Goal: Transaction & Acquisition: Purchase product/service

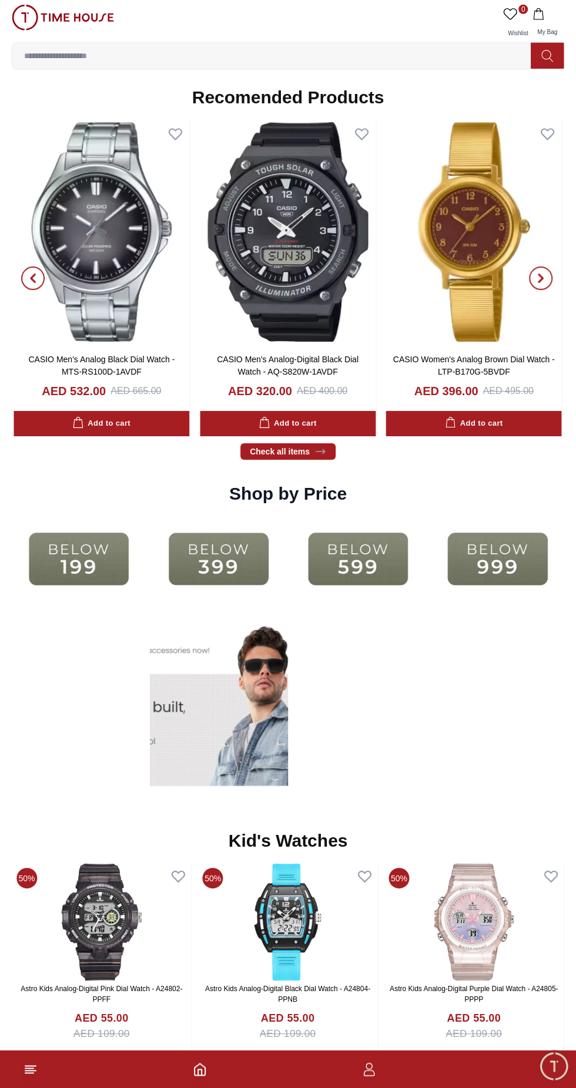
scroll to position [1797, 0]
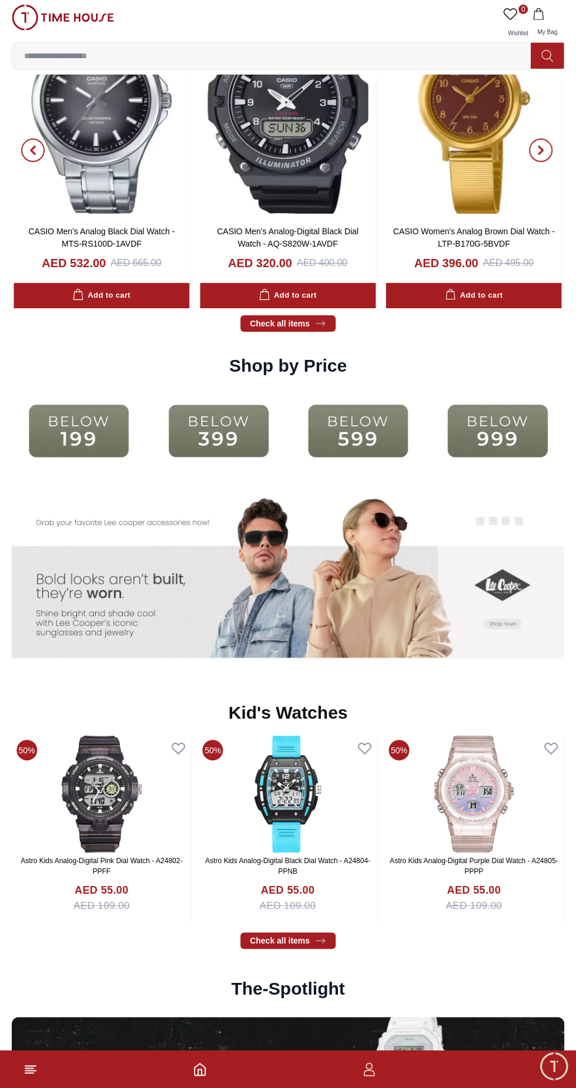
click at [96, 446] on img at bounding box center [79, 431] width 134 height 86
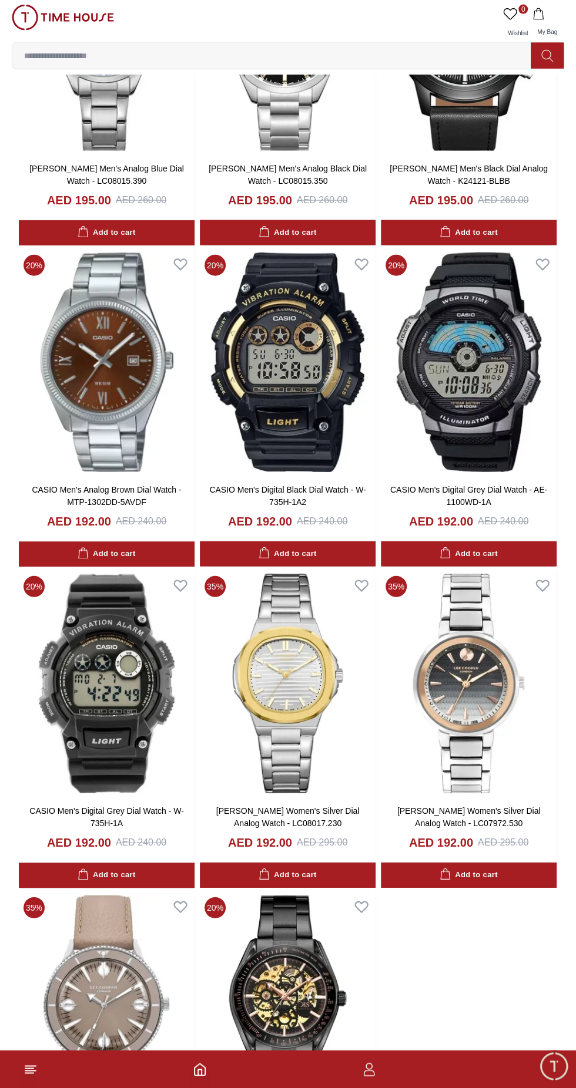
scroll to position [1367, 0]
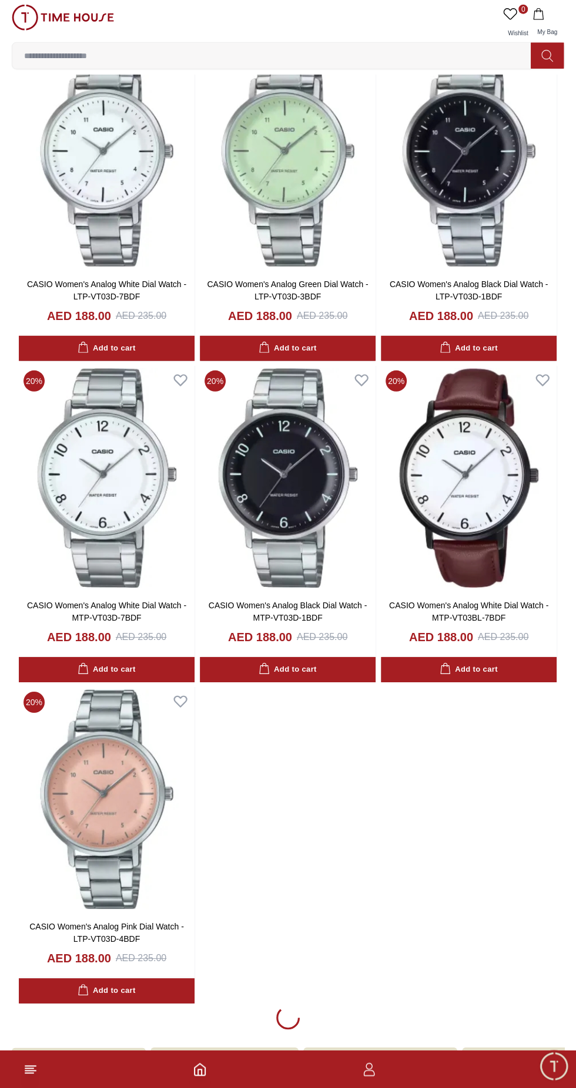
scroll to position [3614, 0]
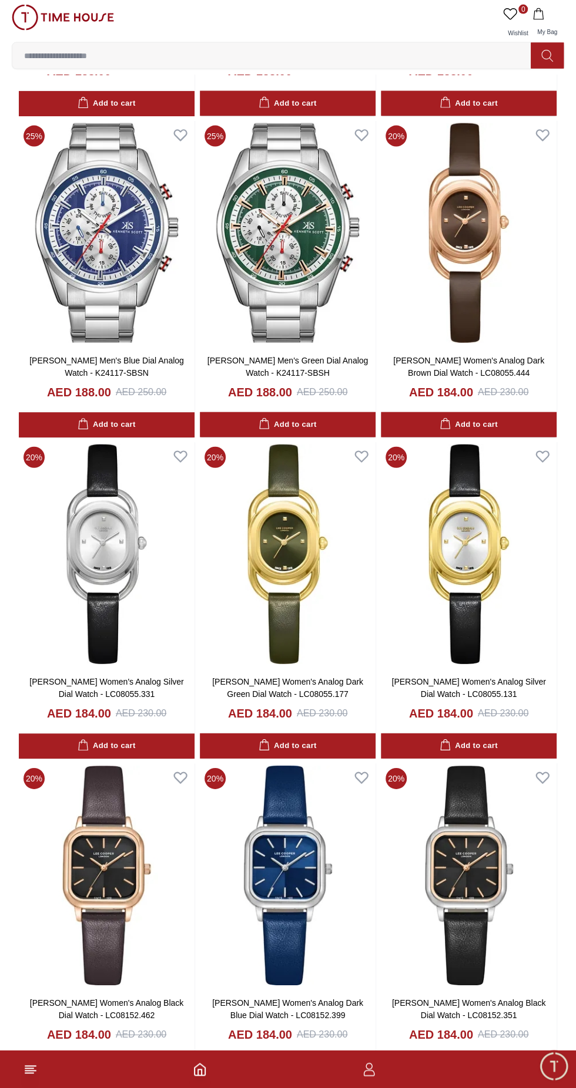
scroll to position [5548, 0]
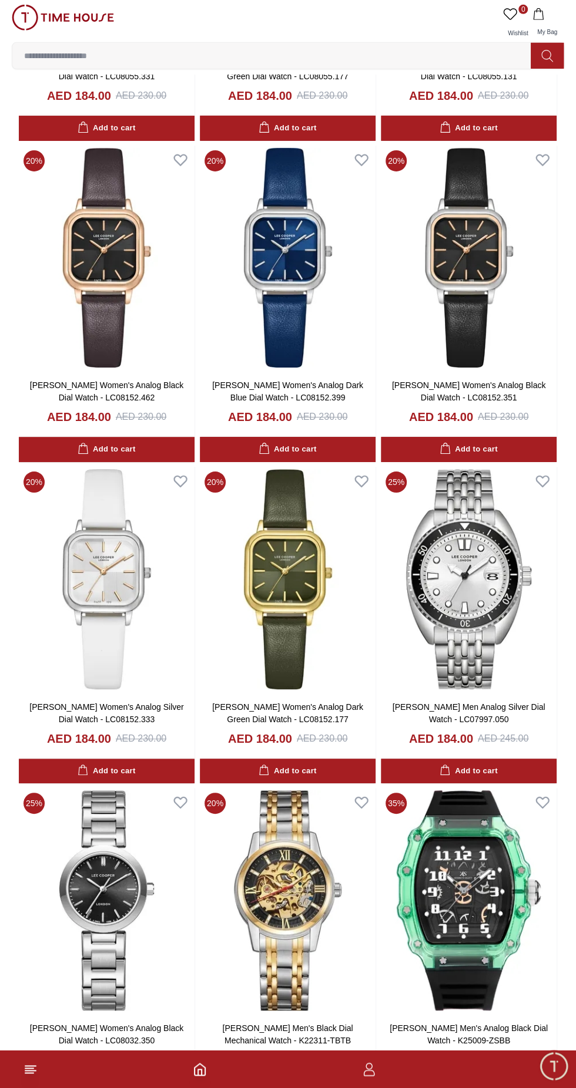
scroll to position [6531, 0]
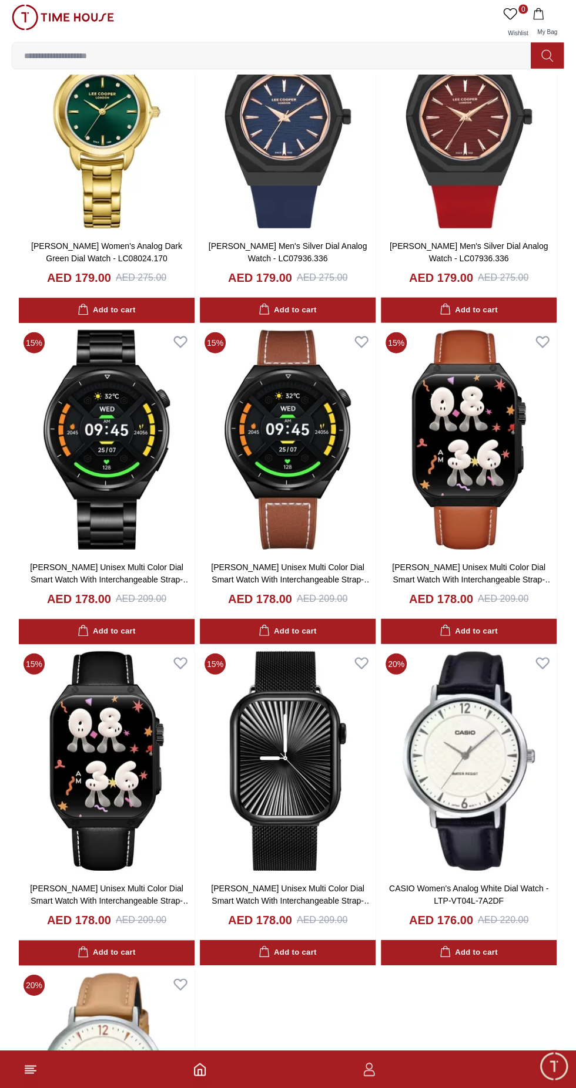
scroll to position [10050, 0]
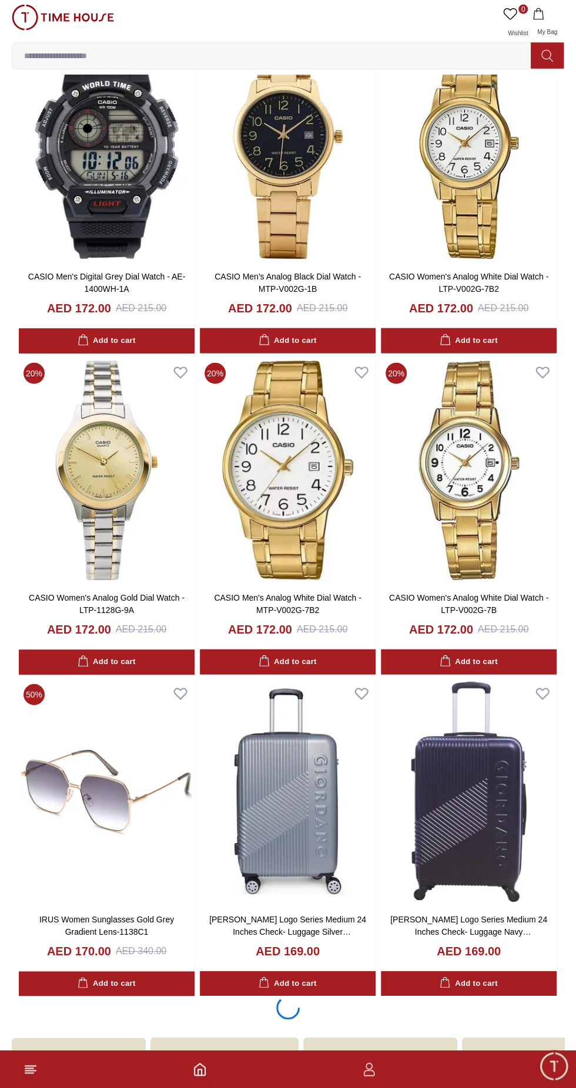
scroll to position [11978, 0]
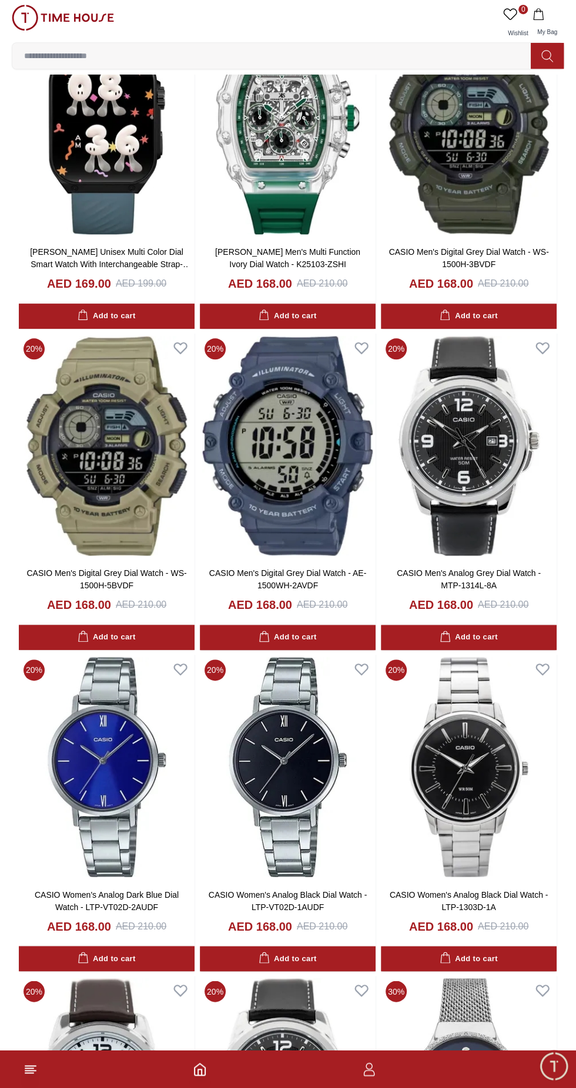
scroll to position [13036, 0]
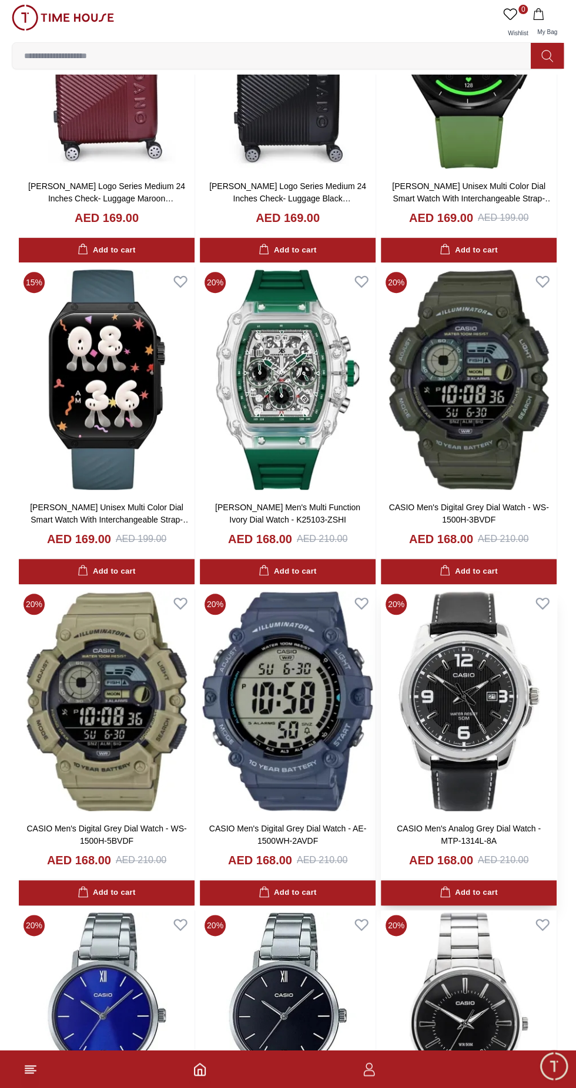
click at [444, 876] on div "CASIO Men's Analog Grey Dial Watch - MTP-1314L-8A AED 168.00 AED 210.00" at bounding box center [469, 844] width 176 height 62
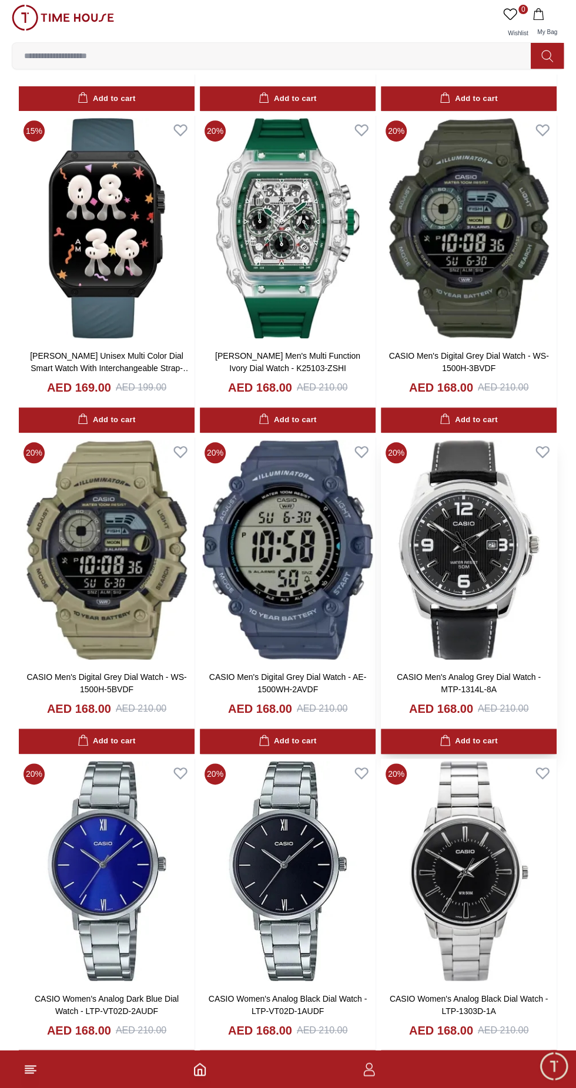
scroll to position [14232, 0]
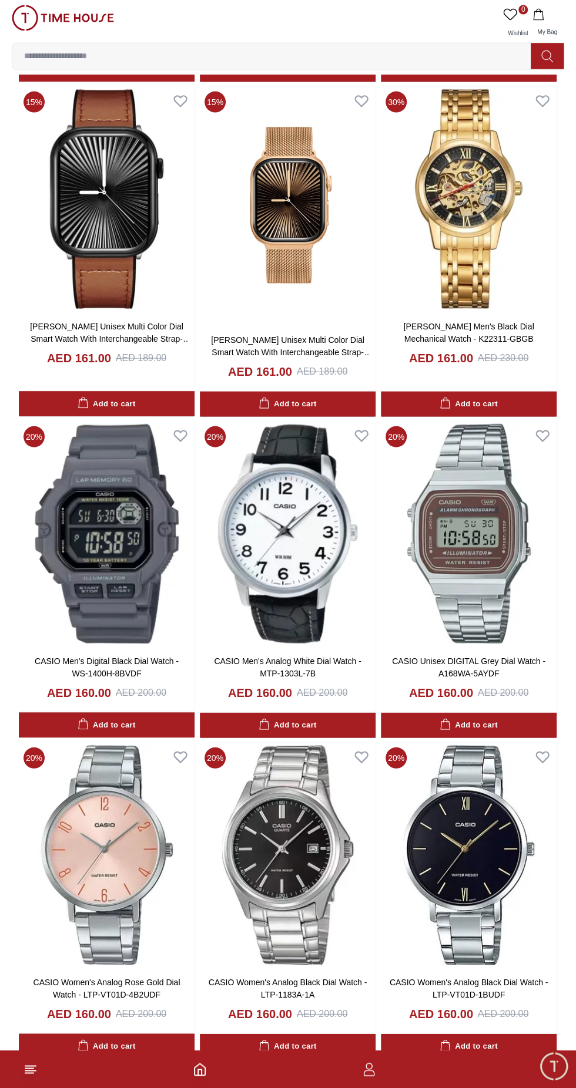
scroll to position [16497, 0]
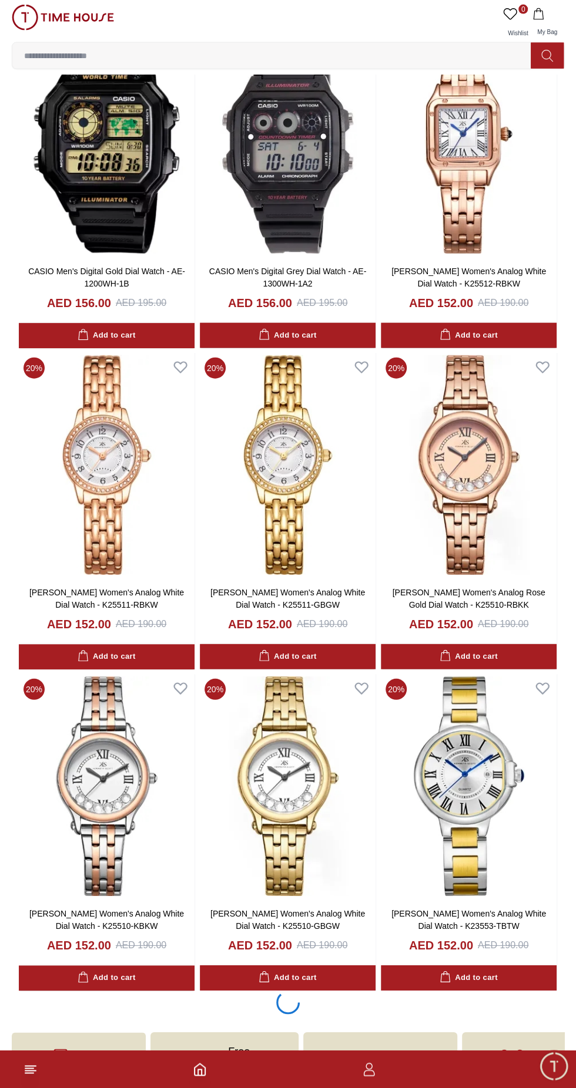
scroll to position [18424, 0]
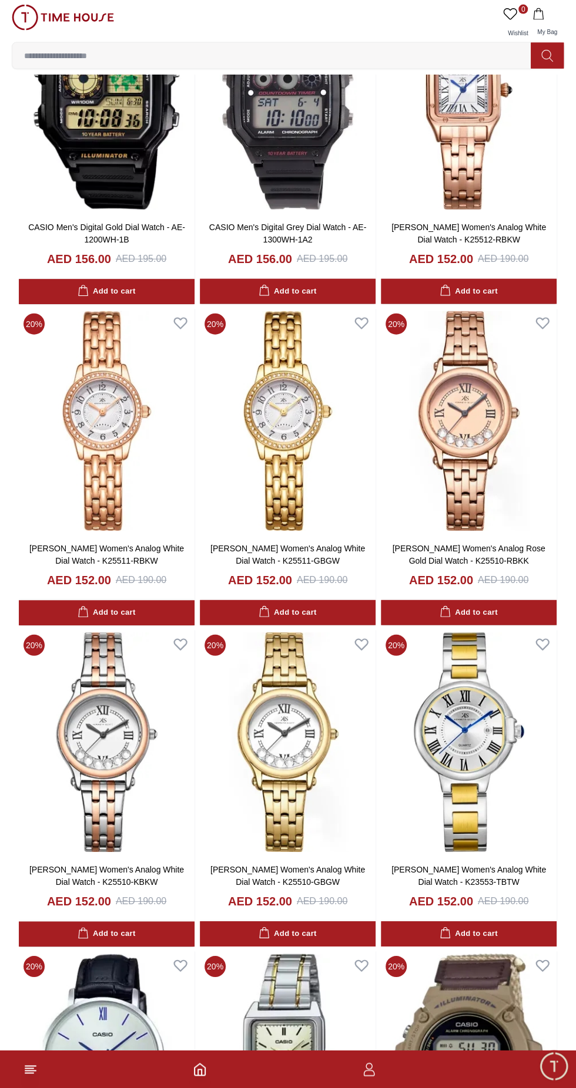
scroll to position [14230, 0]
